Goal: Transaction & Acquisition: Purchase product/service

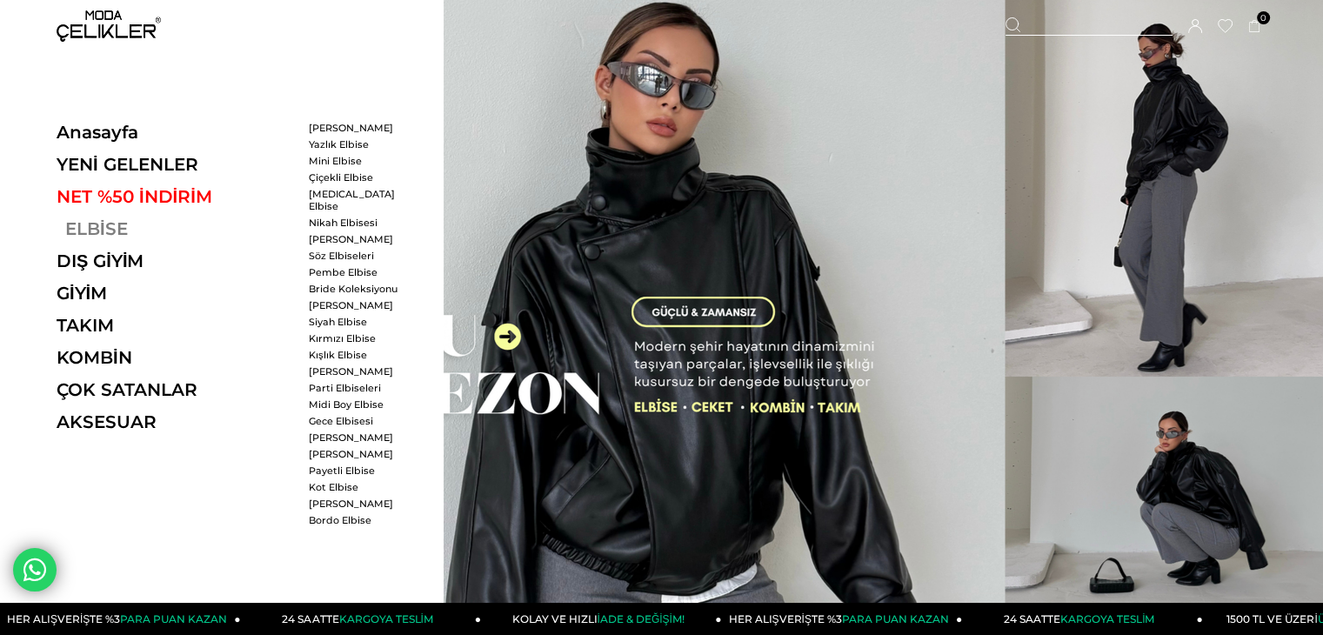
click at [73, 234] on link "ELBİSE" at bounding box center [176, 228] width 239 height 21
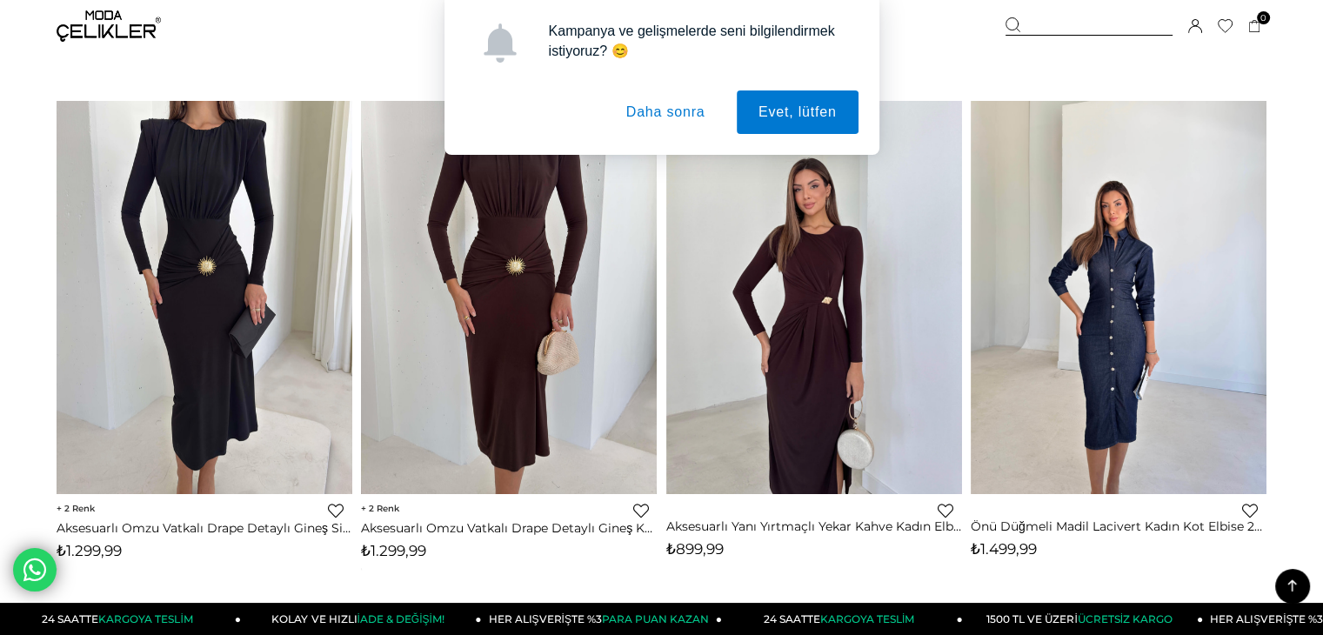
scroll to position [1218, 0]
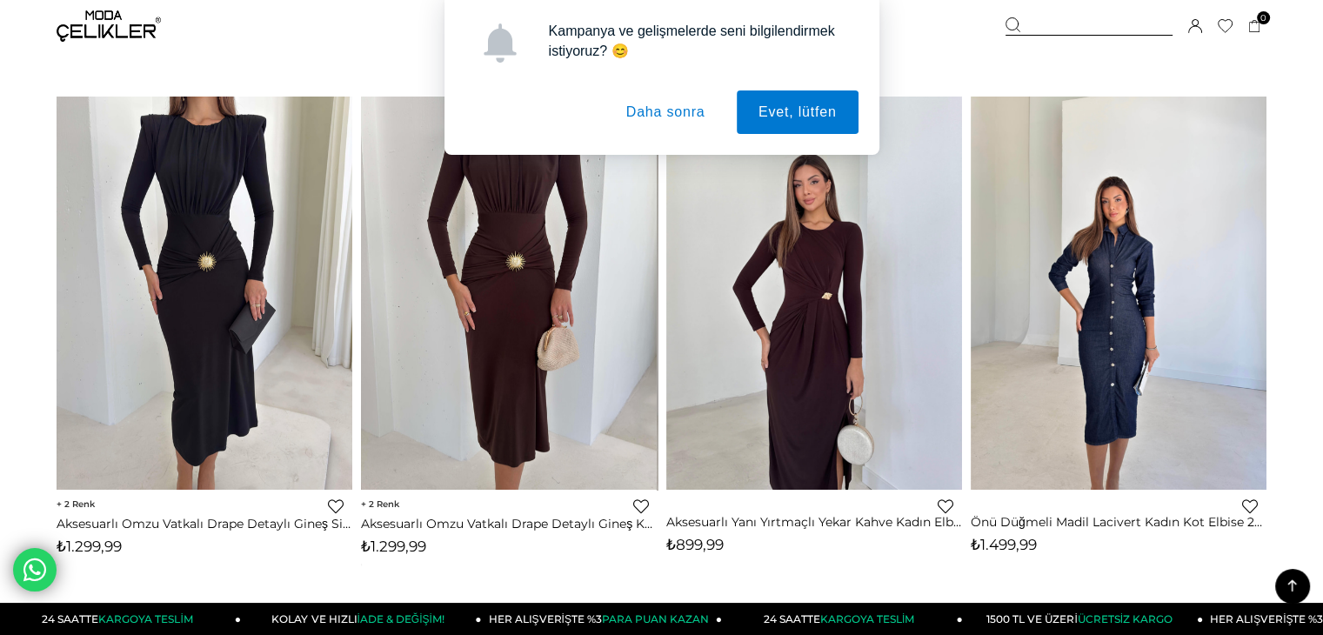
click at [634, 120] on button "Daha sonra" at bounding box center [666, 112] width 123 height 44
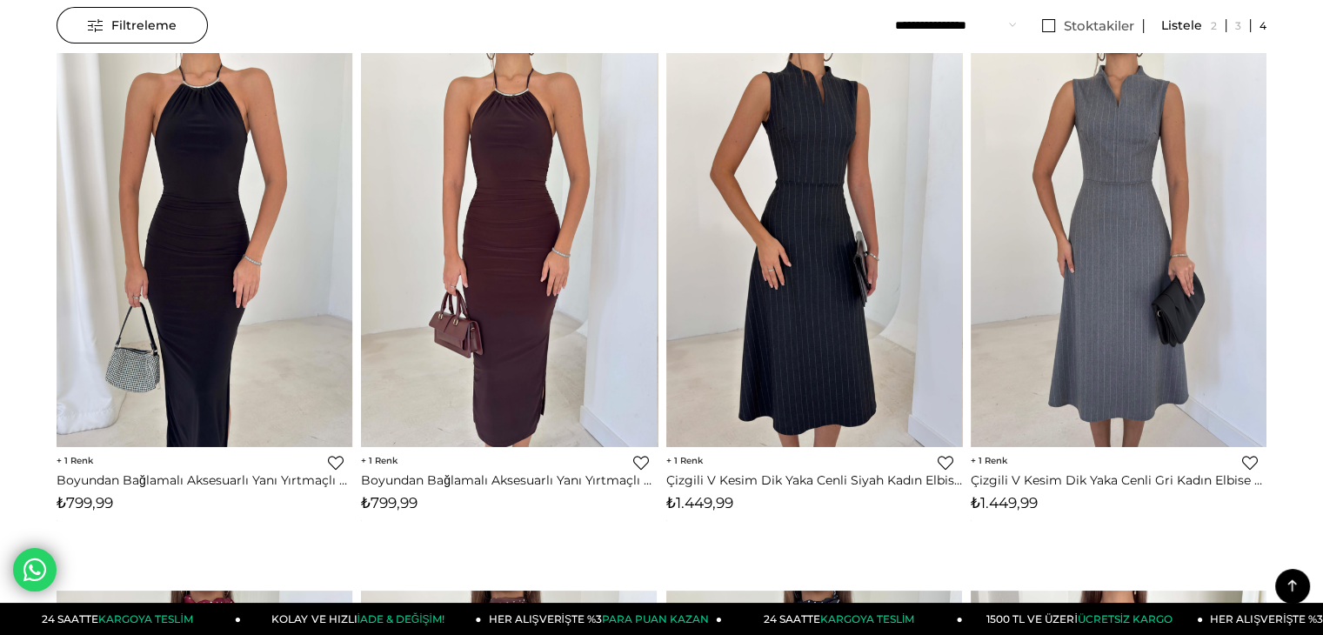
scroll to position [0, 0]
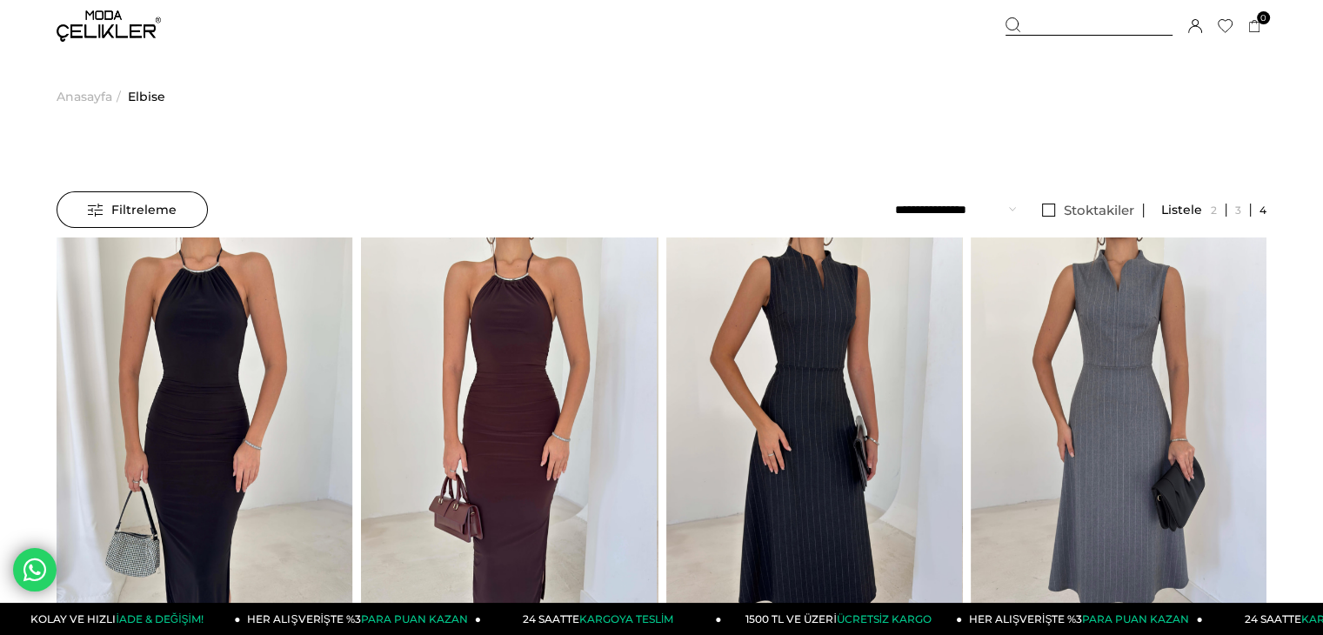
click at [117, 16] on img at bounding box center [109, 25] width 104 height 31
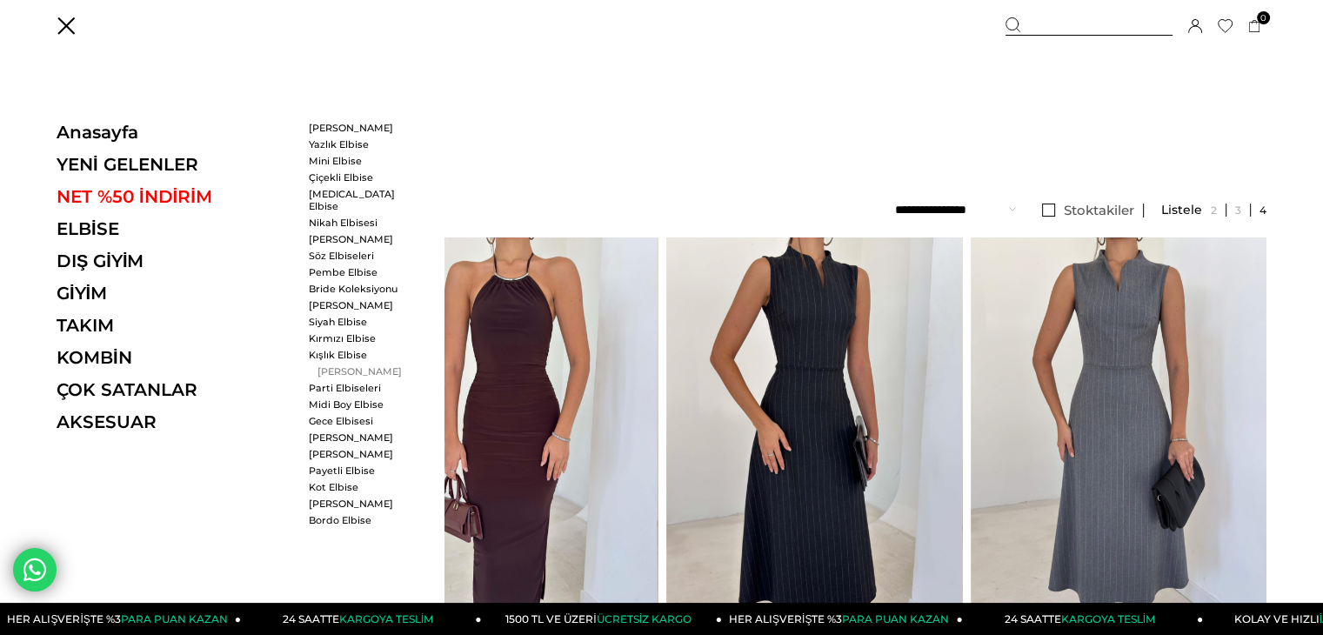
click at [331, 365] on link "[PERSON_NAME]" at bounding box center [359, 371] width 100 height 12
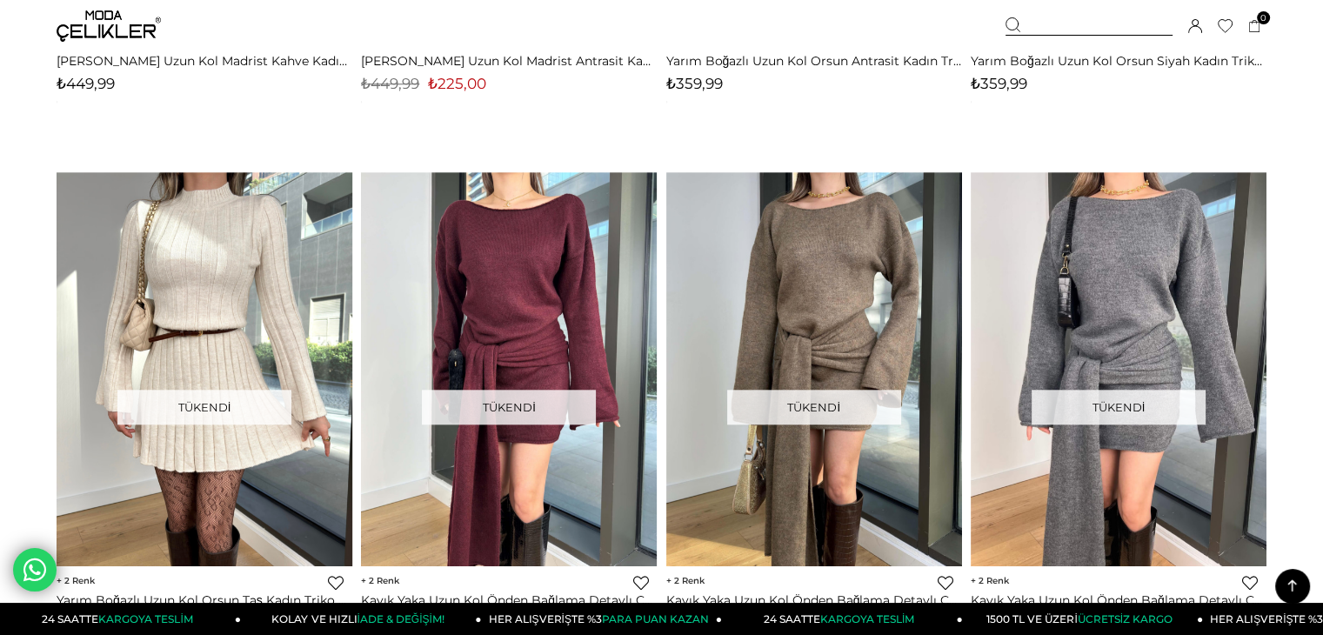
scroll to position [1740, 0]
